Goal: Navigation & Orientation: Locate item on page

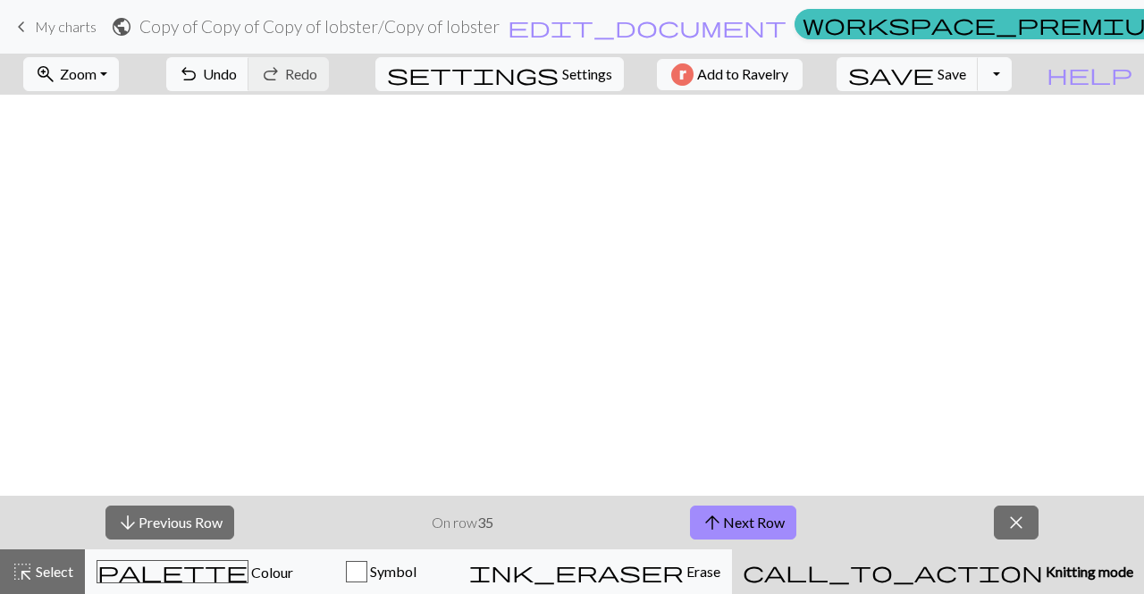
scroll to position [579, 10]
click at [708, 515] on span "arrow_upward" at bounding box center [711, 522] width 21 height 25
click at [726, 504] on div "arrow_downward Previous Row On row 36 arrow_upward Next Row close" at bounding box center [572, 523] width 1144 height 54
click at [730, 516] on button "arrow_upward Next Row" at bounding box center [743, 523] width 106 height 34
click at [763, 511] on button "arrow_upward Next Row" at bounding box center [743, 523] width 106 height 34
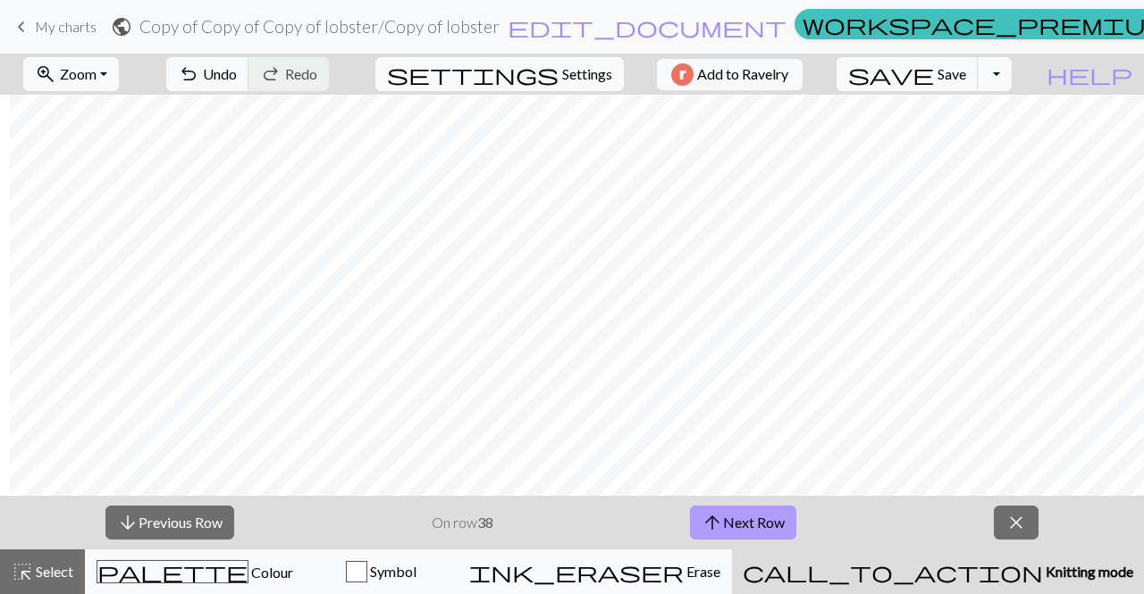
click at [708, 523] on span "arrow_upward" at bounding box center [711, 522] width 21 height 25
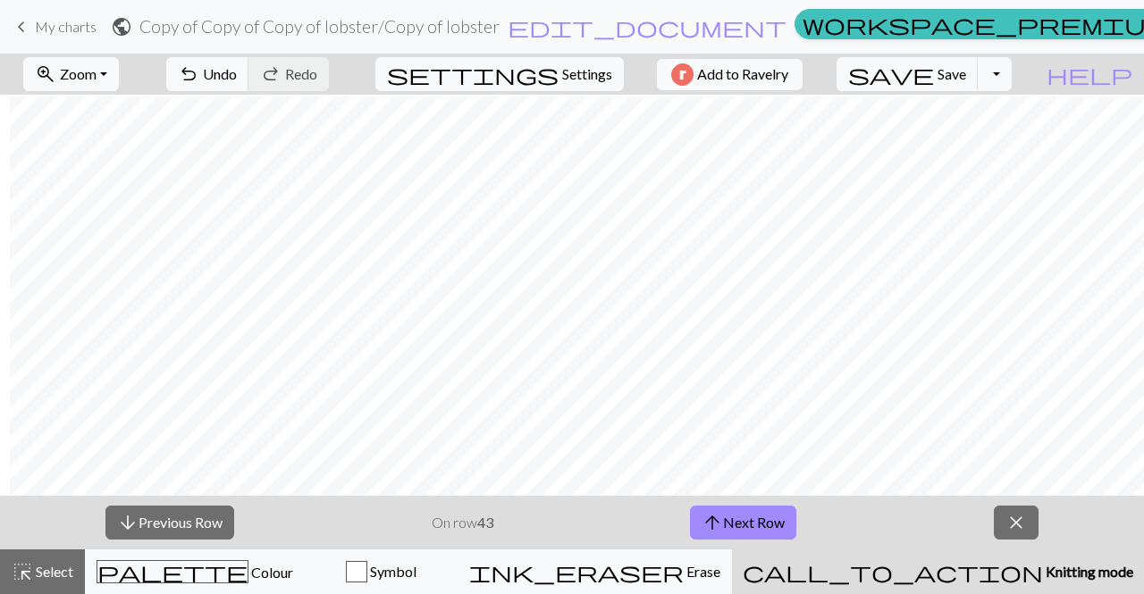
scroll to position [296, 10]
click at [717, 524] on span "arrow_upward" at bounding box center [711, 522] width 21 height 25
click at [759, 533] on button "arrow_upward Next Row" at bounding box center [743, 523] width 106 height 34
click at [178, 34] on form "public Copy of Copy of Copy of lobster / Copy of lobster edit_document Edit set…" at bounding box center [449, 26] width 676 height 35
click at [725, 510] on button "arrow_upward Next Row" at bounding box center [743, 523] width 106 height 34
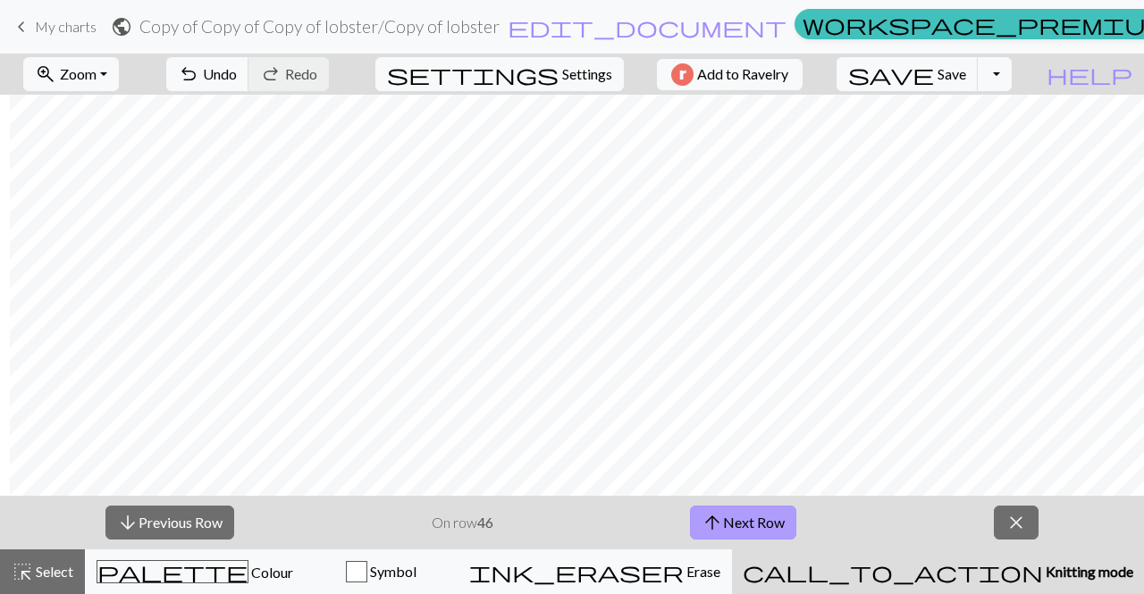
click at [735, 531] on button "arrow_upward Next Row" at bounding box center [743, 523] width 106 height 34
click at [767, 539] on button "arrow_upward Next Row" at bounding box center [743, 523] width 106 height 34
click at [718, 515] on span "arrow_upward" at bounding box center [711, 522] width 21 height 25
click at [742, 521] on button "arrow_upward Next Row" at bounding box center [743, 523] width 106 height 34
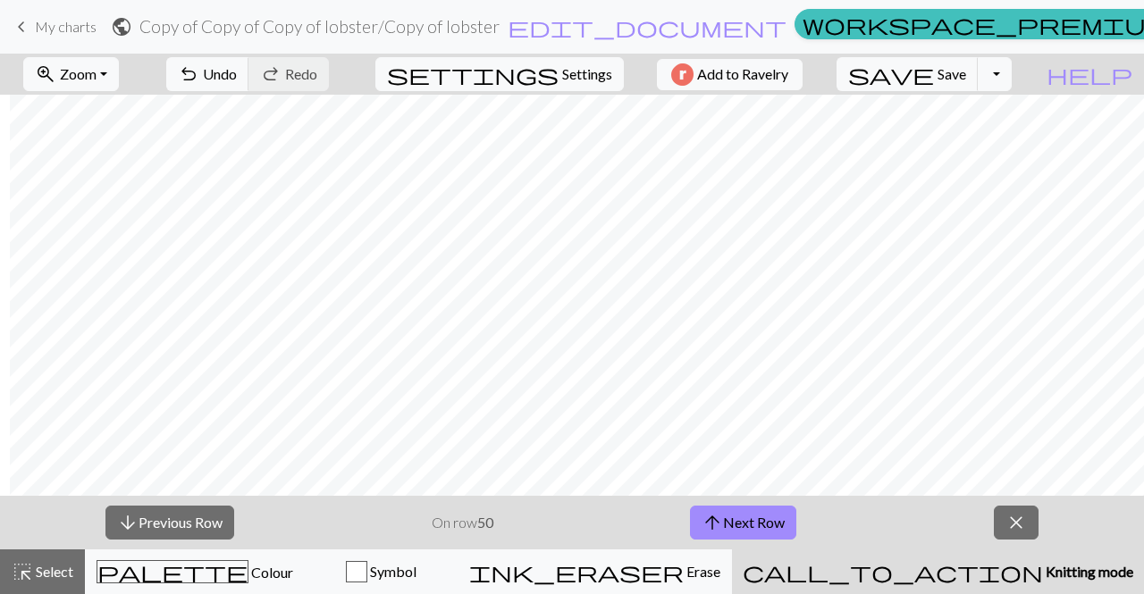
scroll to position [161, 10]
